Goal: Check status: Check status

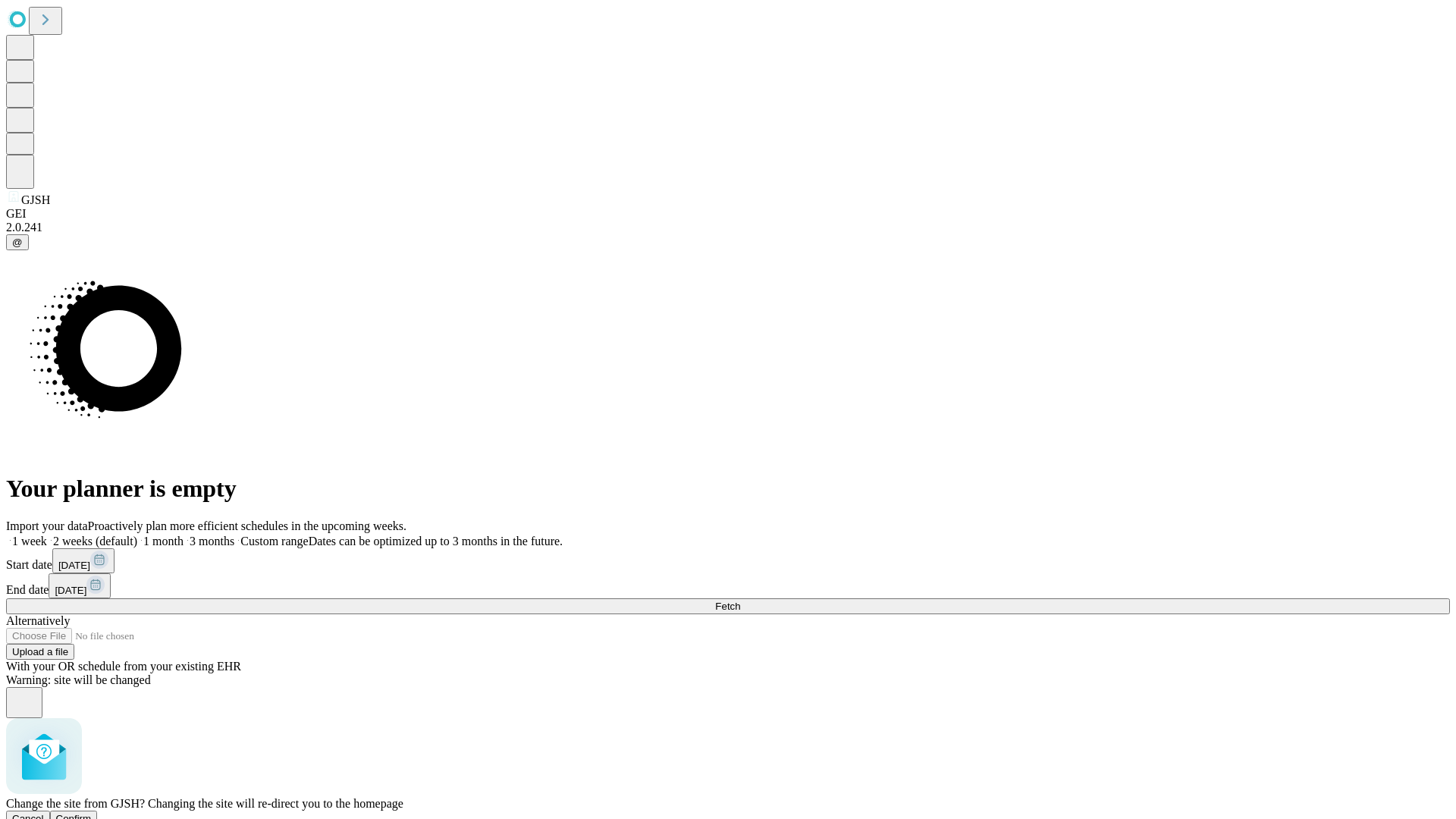
click at [91, 813] on span "Confirm" at bounding box center [74, 818] width 36 height 11
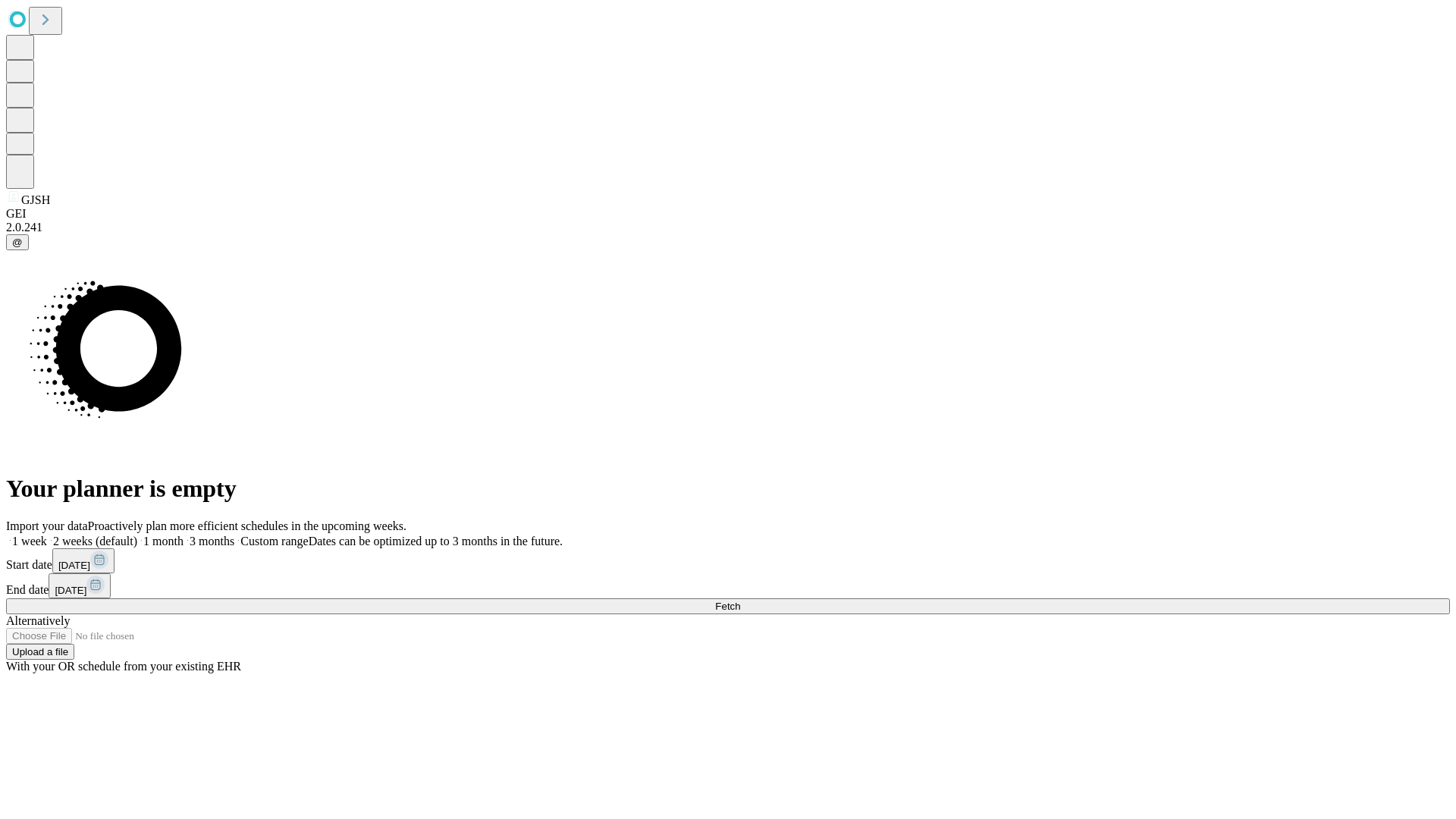
click at [47, 535] on label "1 week" at bounding box center [26, 541] width 41 height 13
click at [740, 601] on span "Fetch" at bounding box center [728, 606] width 25 height 11
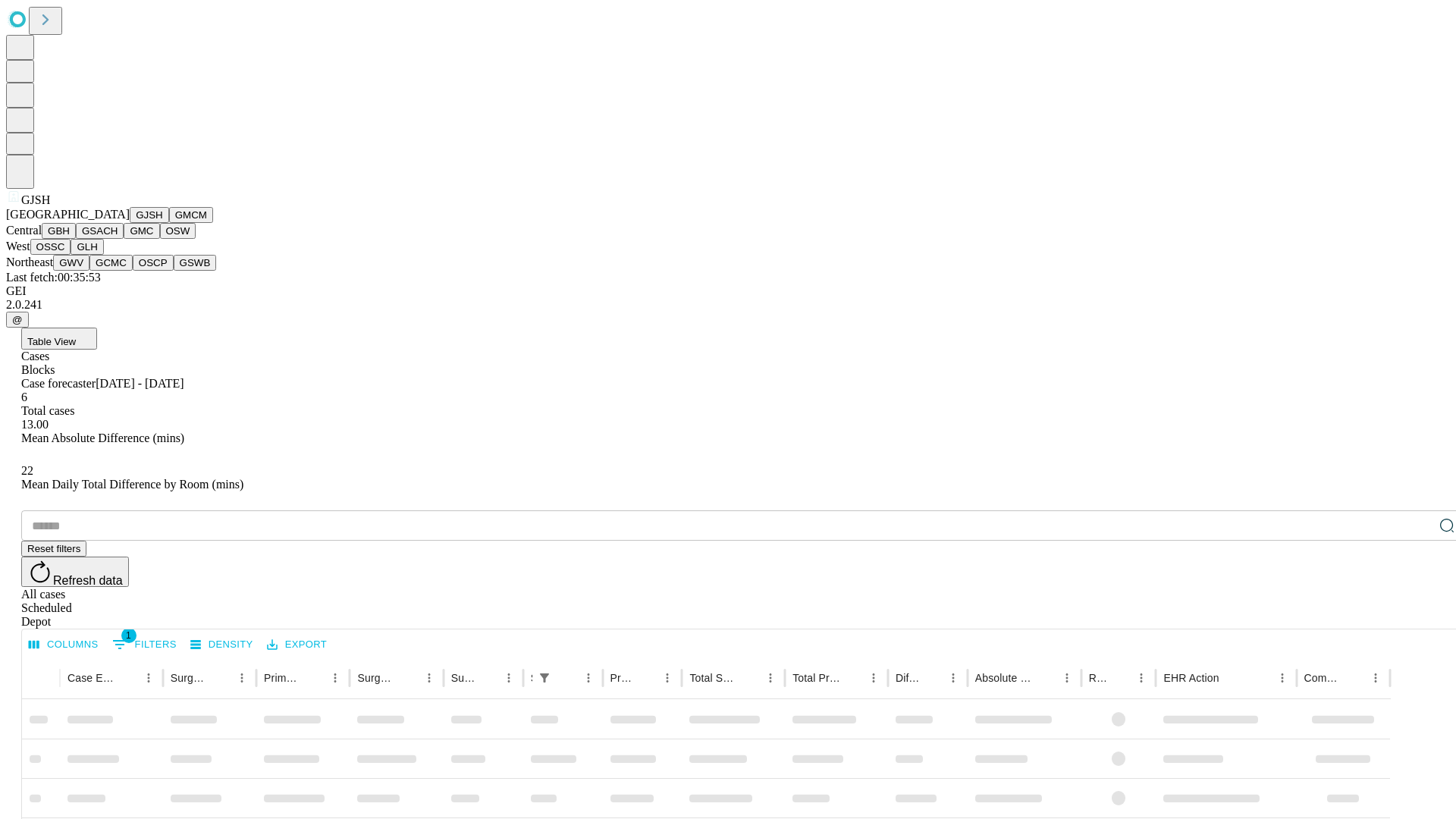
click at [169, 223] on button "GMCM" at bounding box center [191, 215] width 44 height 16
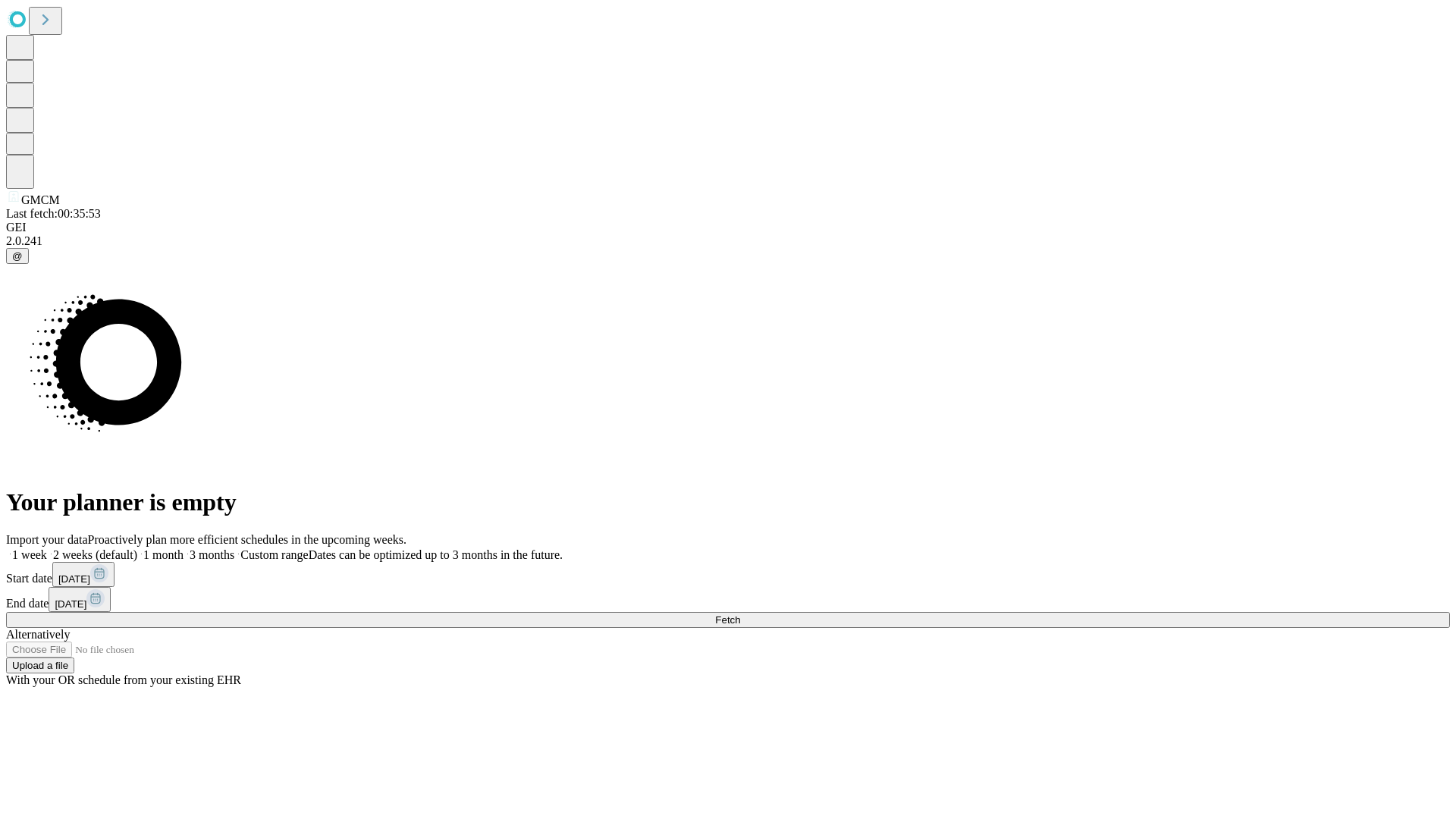
click at [47, 548] on label "1 week" at bounding box center [26, 554] width 41 height 13
click at [740, 614] on span "Fetch" at bounding box center [728, 619] width 25 height 11
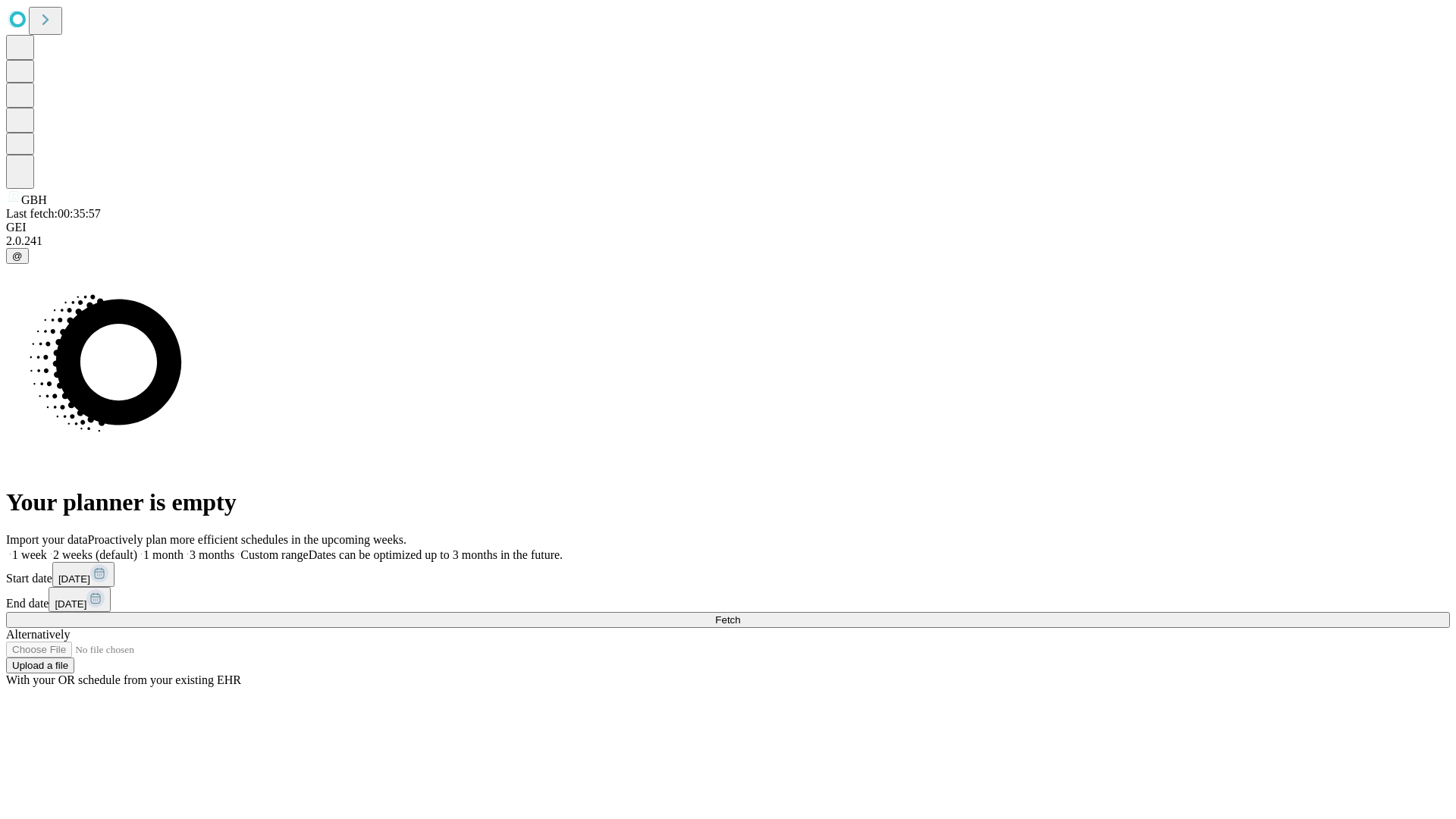
click at [47, 548] on label "1 week" at bounding box center [26, 554] width 41 height 13
click at [740, 614] on span "Fetch" at bounding box center [728, 619] width 25 height 11
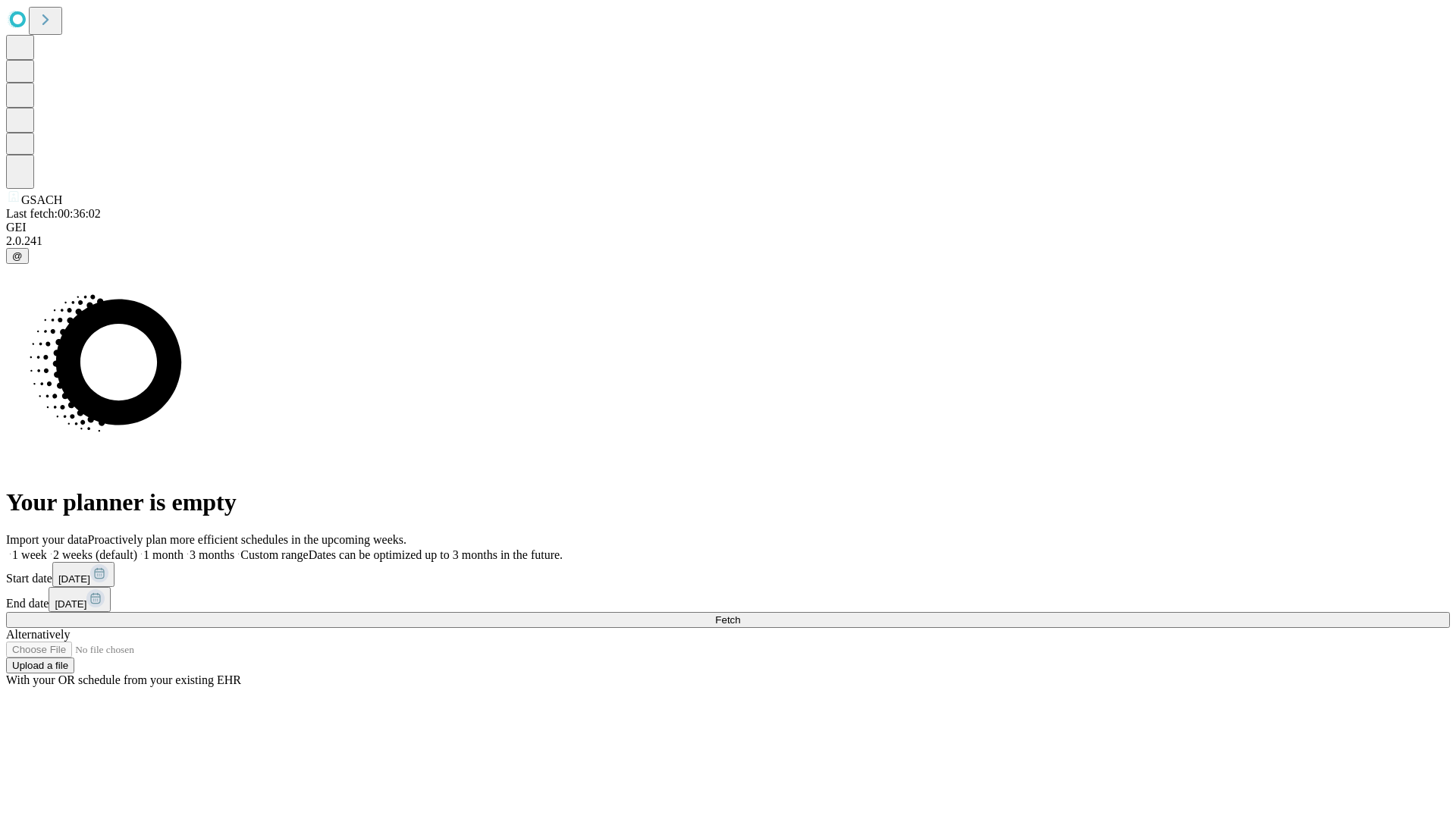
click at [47, 548] on label "1 week" at bounding box center [26, 554] width 41 height 13
click at [740, 614] on span "Fetch" at bounding box center [728, 619] width 25 height 11
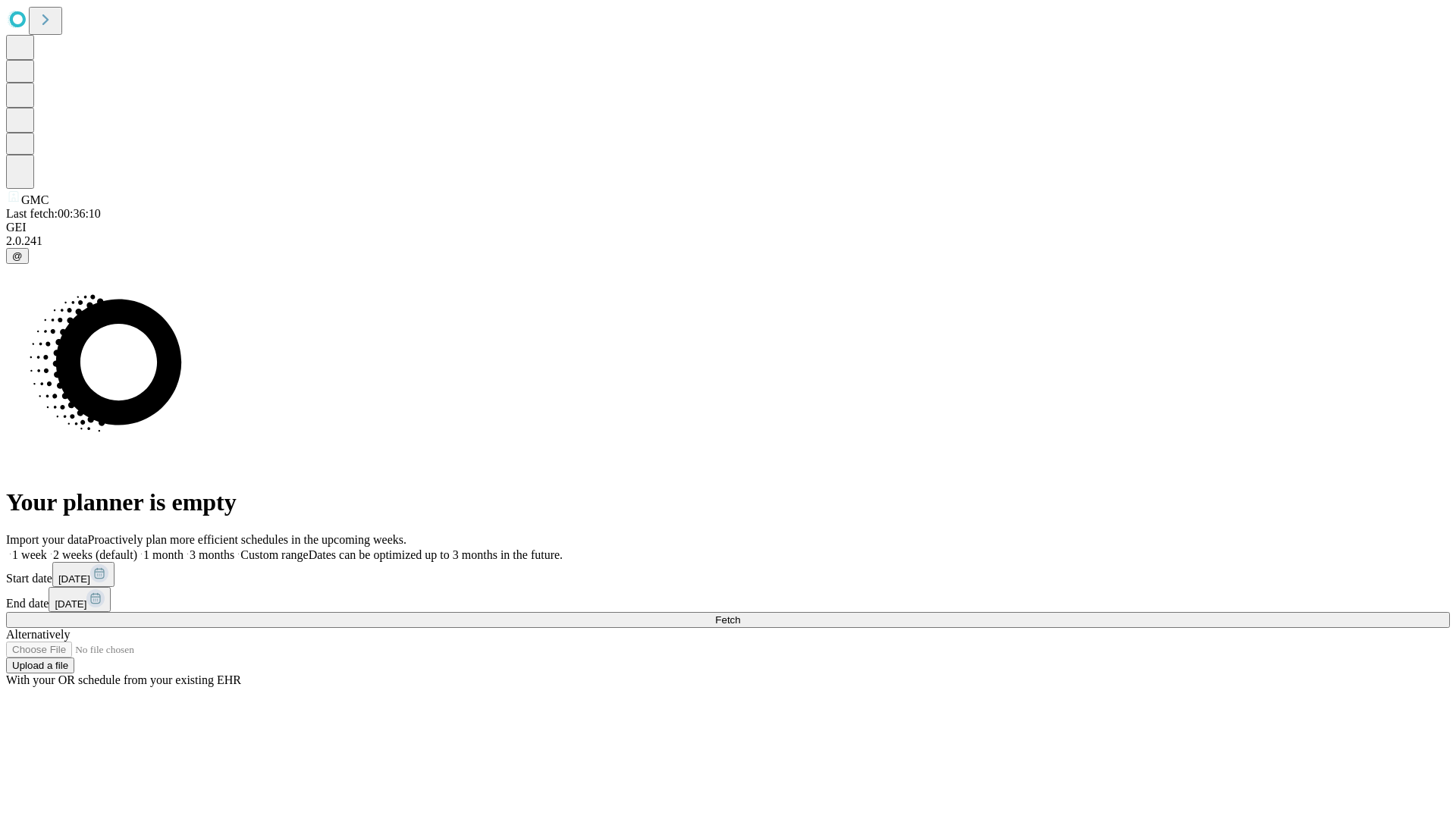
click at [47, 548] on label "1 week" at bounding box center [26, 554] width 41 height 13
click at [740, 614] on span "Fetch" at bounding box center [728, 619] width 25 height 11
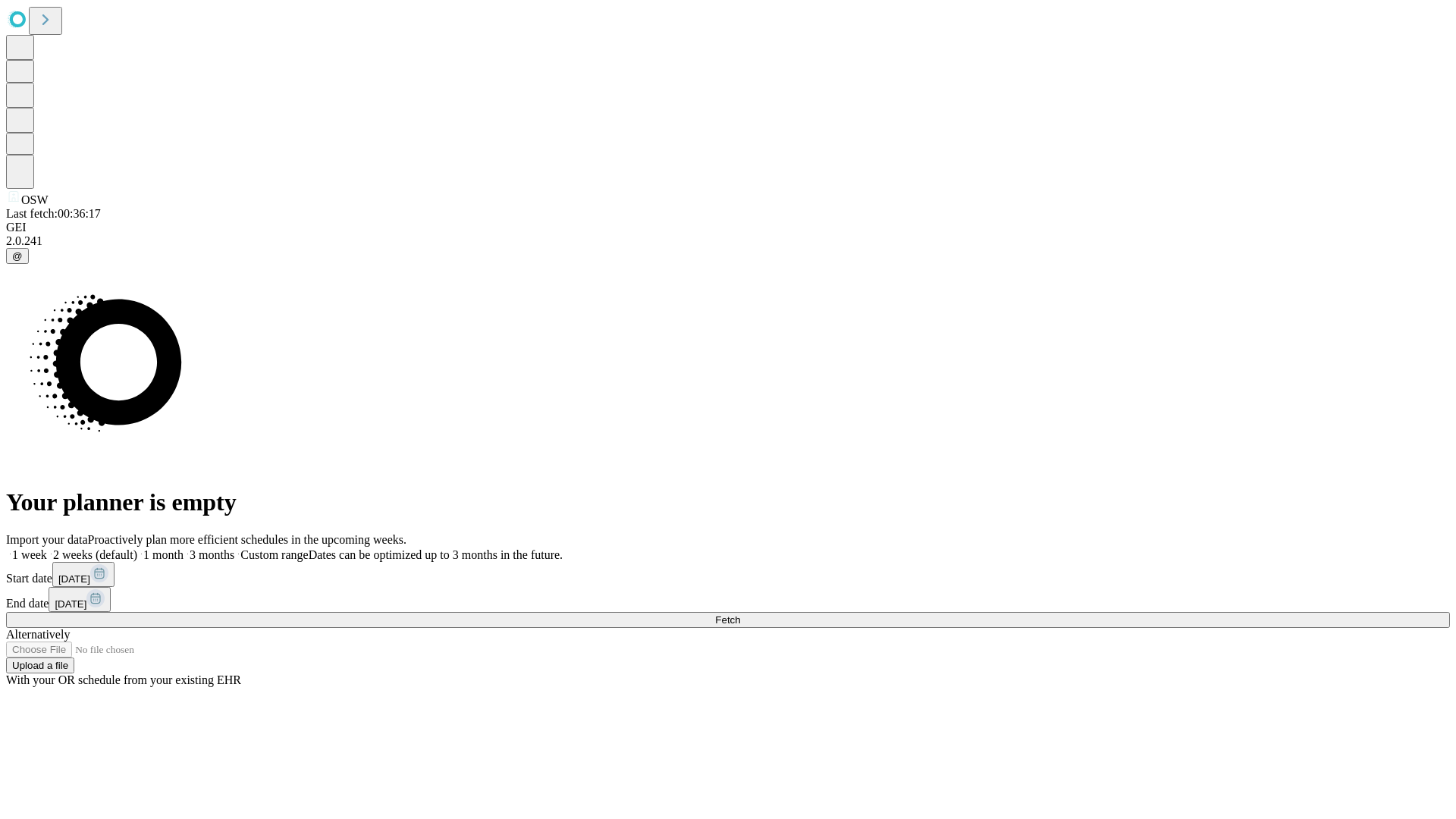
click at [47, 548] on label "1 week" at bounding box center [26, 554] width 41 height 13
click at [740, 614] on span "Fetch" at bounding box center [728, 619] width 25 height 11
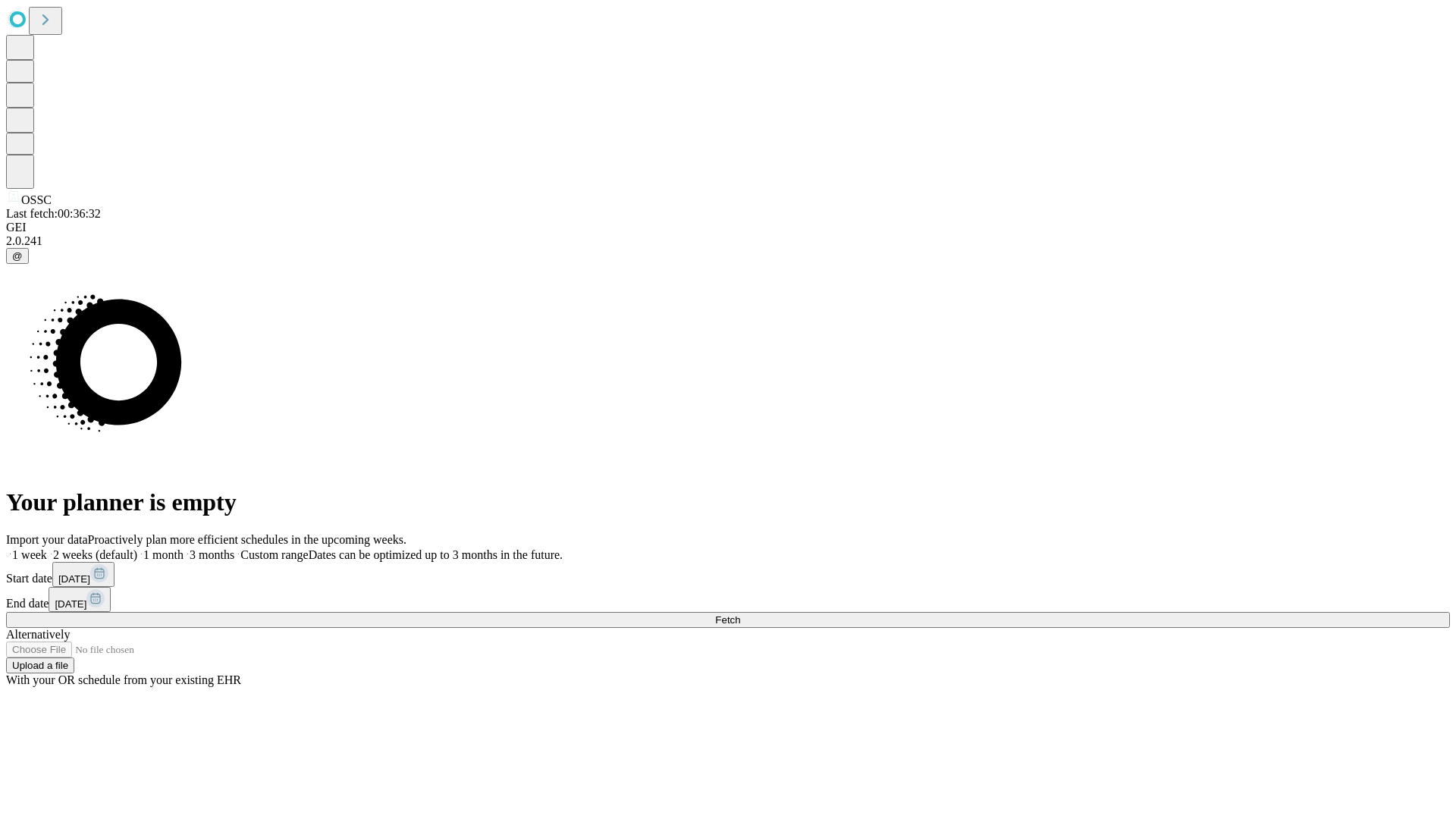
click at [47, 548] on label "1 week" at bounding box center [26, 554] width 41 height 13
click at [740, 614] on span "Fetch" at bounding box center [728, 619] width 25 height 11
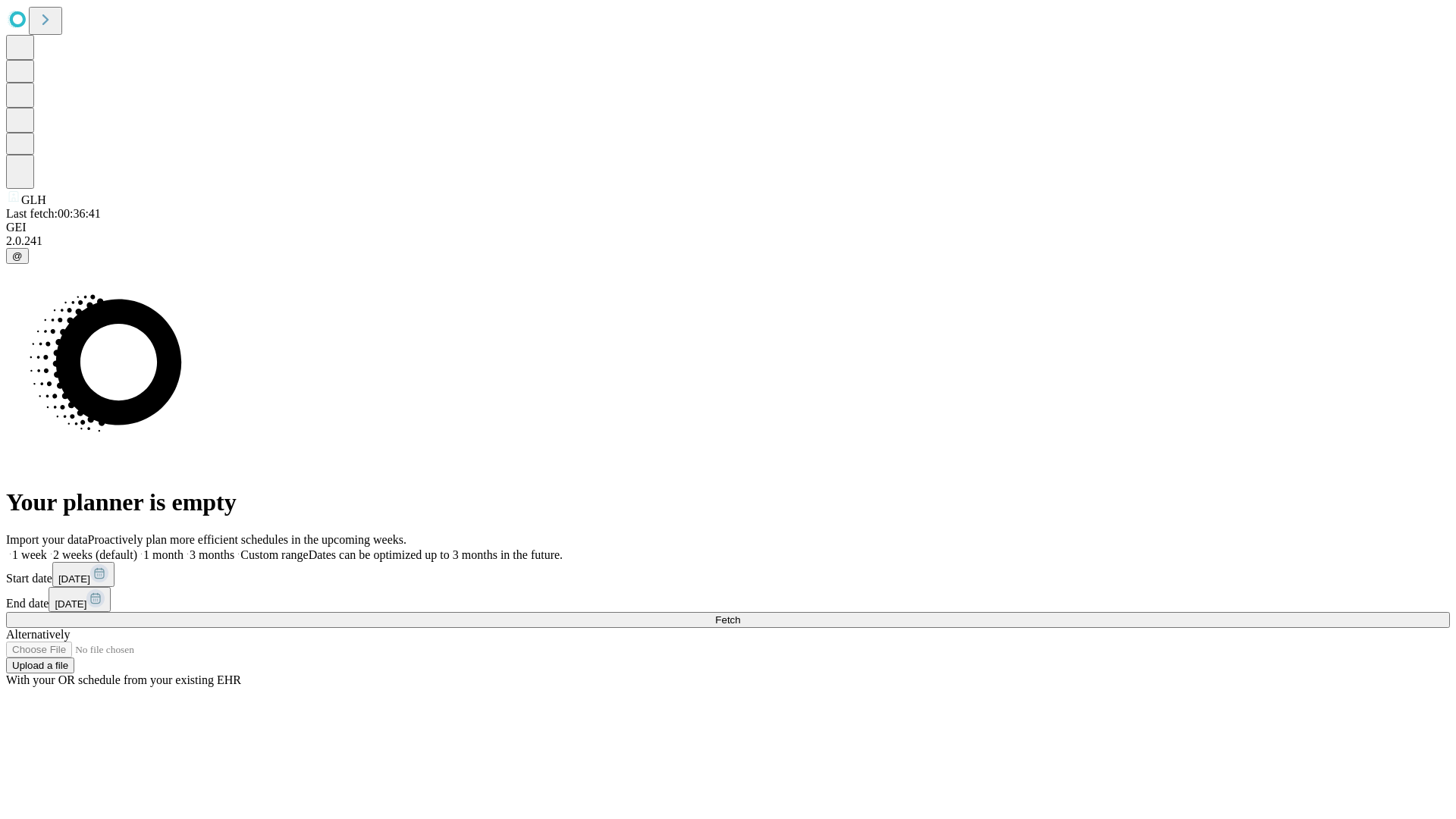
click at [47, 548] on label "1 week" at bounding box center [26, 554] width 41 height 13
click at [740, 614] on span "Fetch" at bounding box center [728, 619] width 25 height 11
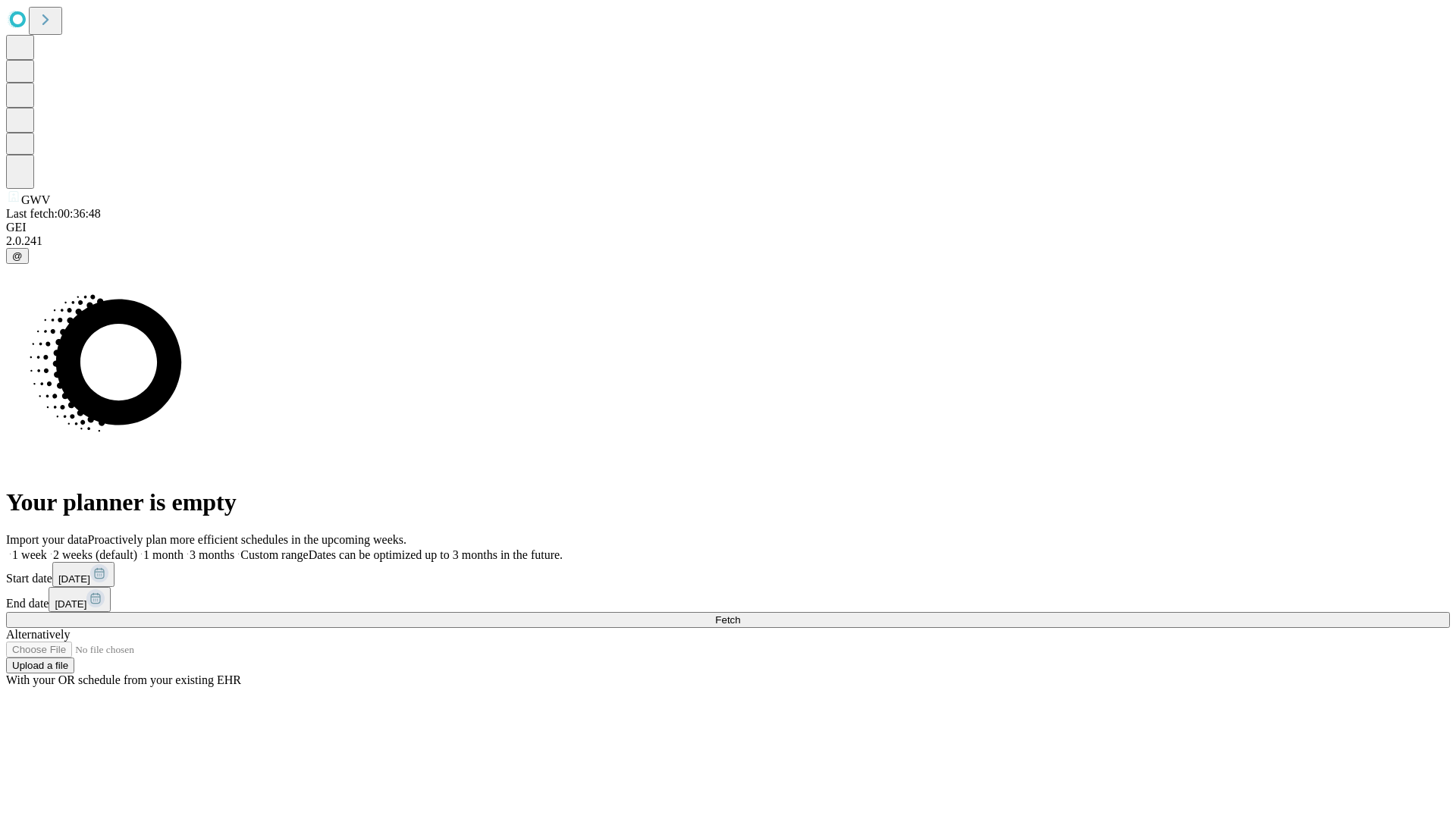
click at [47, 548] on label "1 week" at bounding box center [26, 554] width 41 height 13
click at [740, 614] on span "Fetch" at bounding box center [728, 619] width 25 height 11
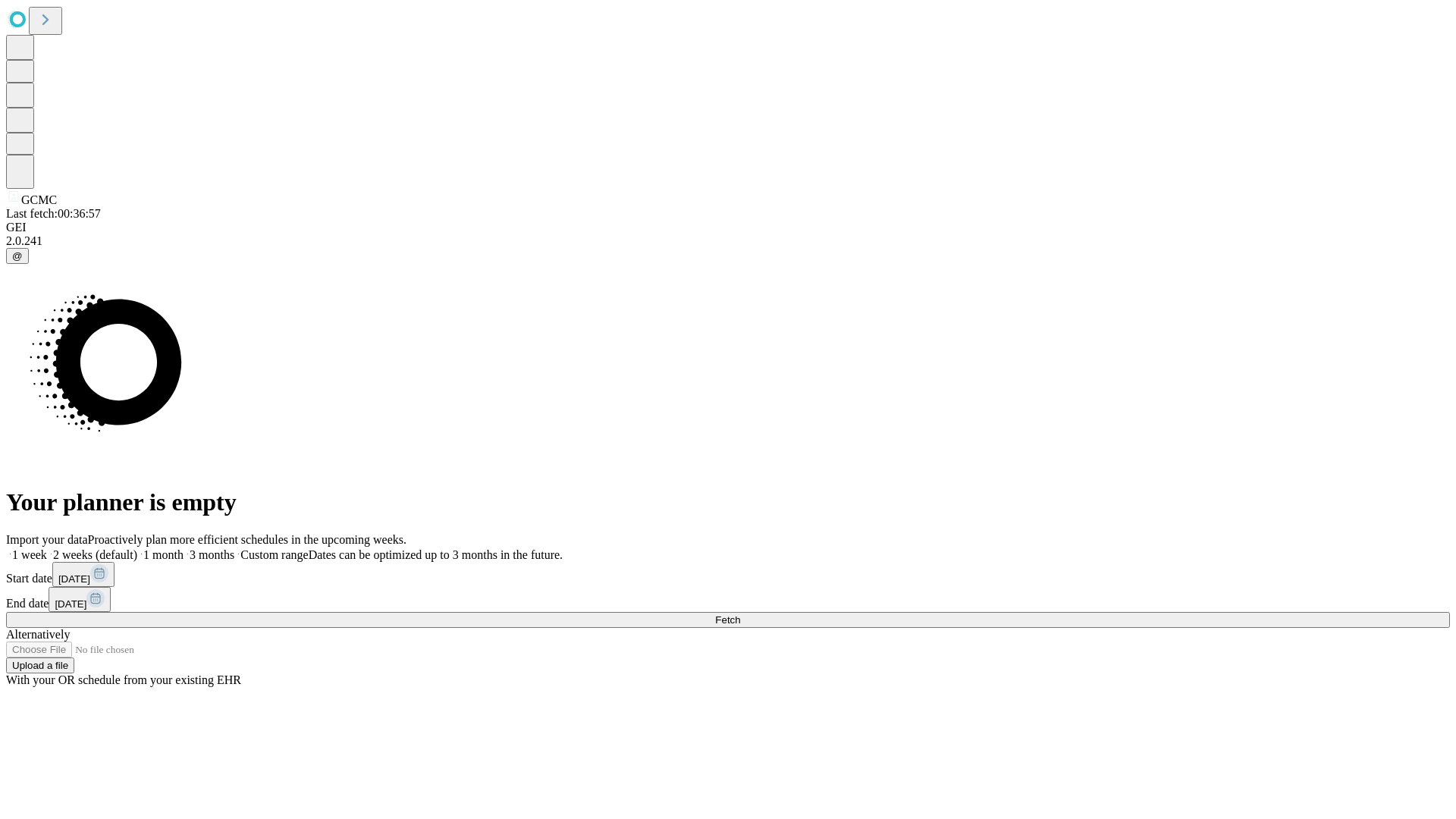
click at [47, 548] on label "1 week" at bounding box center [26, 554] width 41 height 13
click at [740, 614] on span "Fetch" at bounding box center [728, 619] width 25 height 11
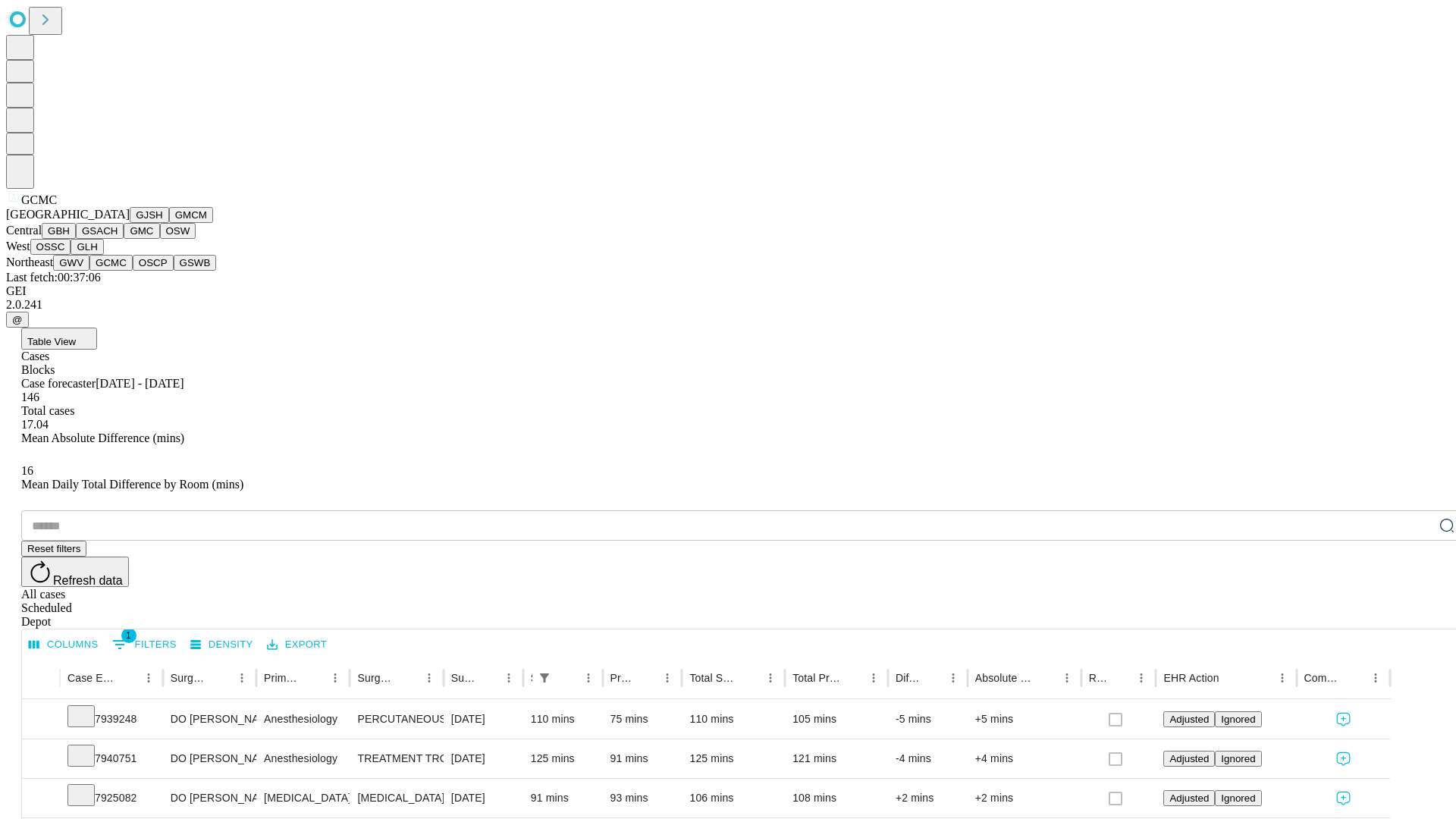
click at [133, 271] on button "OSCP" at bounding box center [153, 263] width 41 height 16
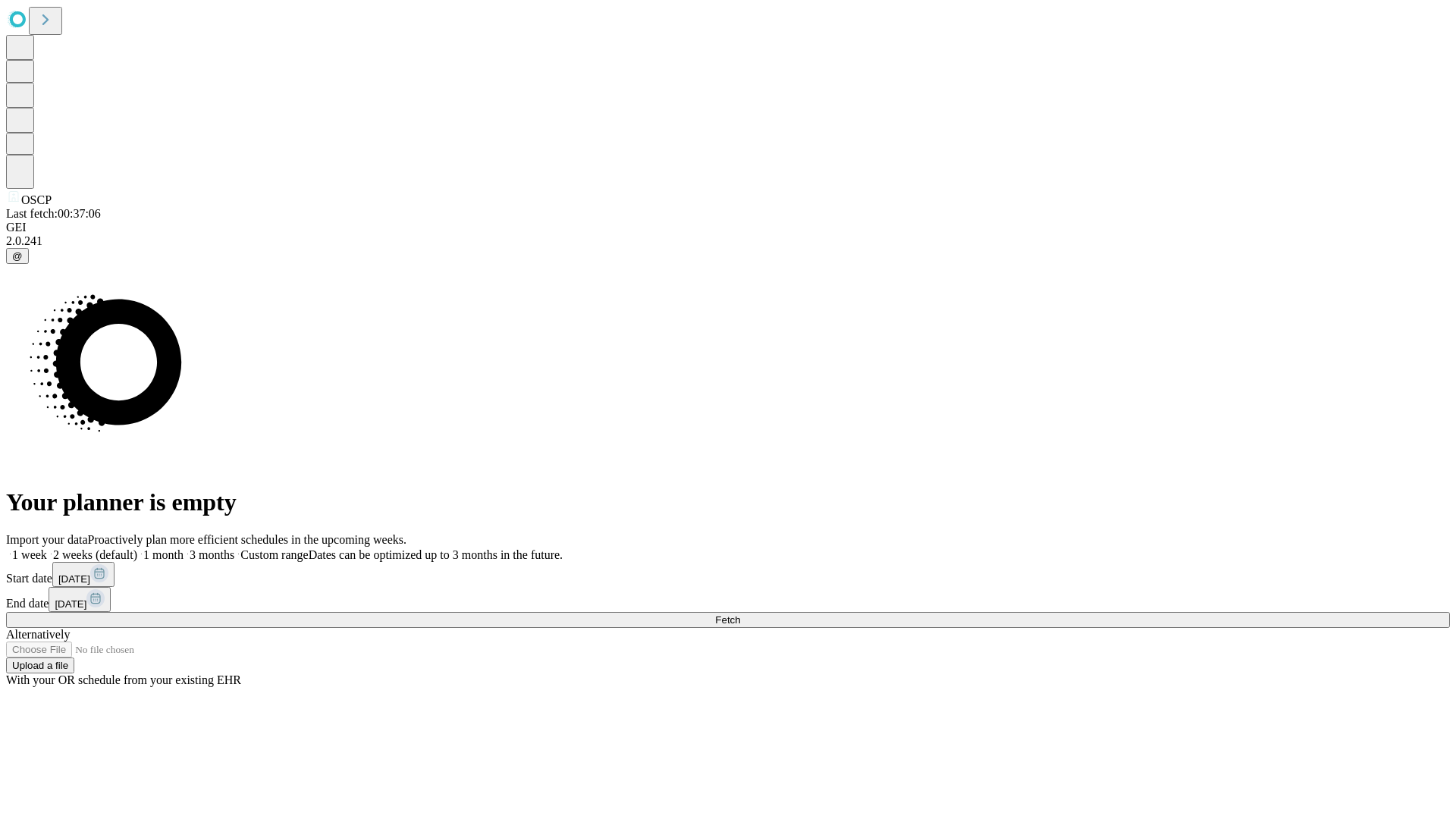
click at [47, 548] on label "1 week" at bounding box center [26, 554] width 41 height 13
click at [740, 614] on span "Fetch" at bounding box center [728, 619] width 25 height 11
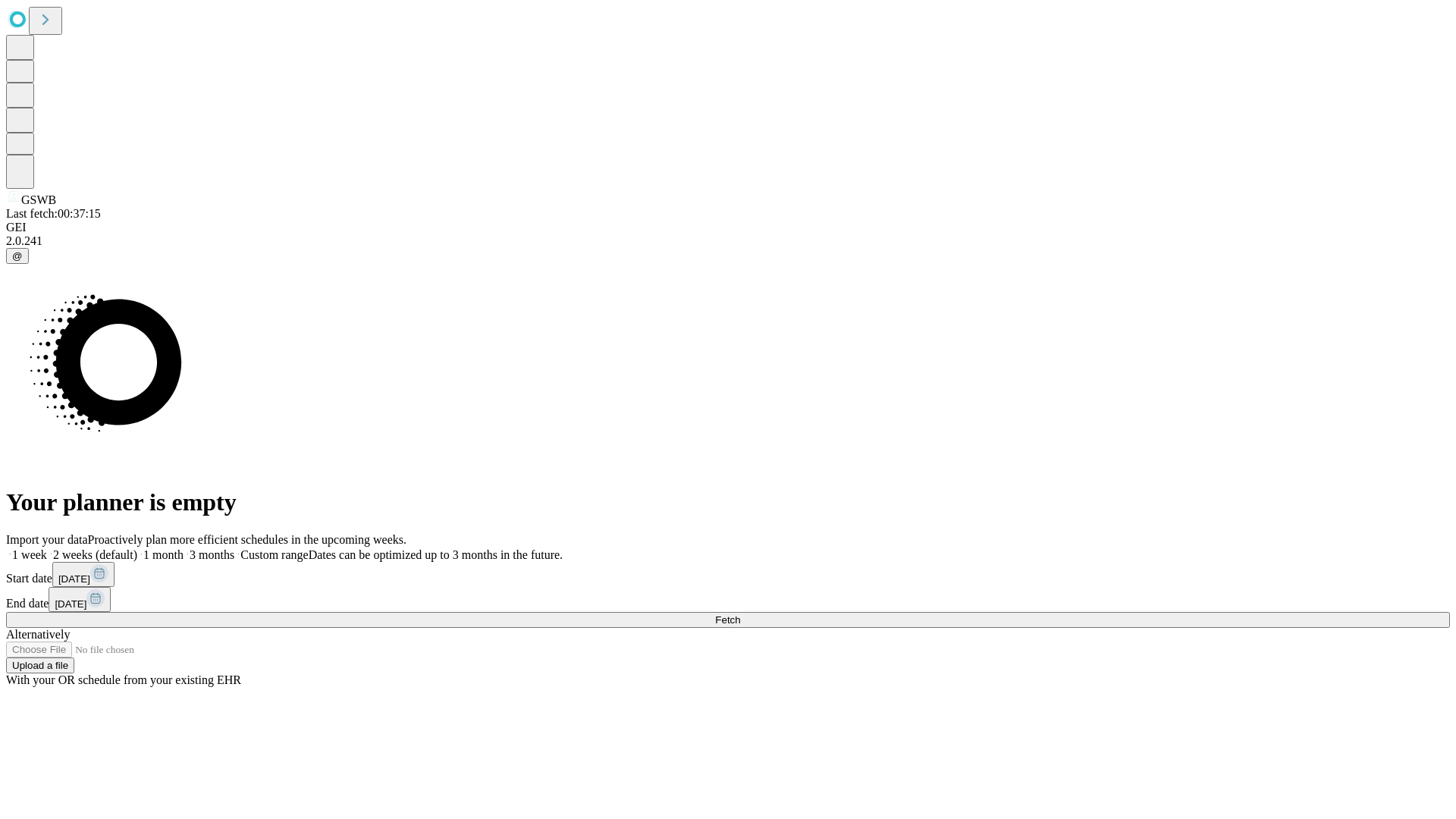
click at [47, 548] on label "1 week" at bounding box center [26, 554] width 41 height 13
click at [740, 614] on span "Fetch" at bounding box center [728, 619] width 25 height 11
